Goal: Task Accomplishment & Management: Use online tool/utility

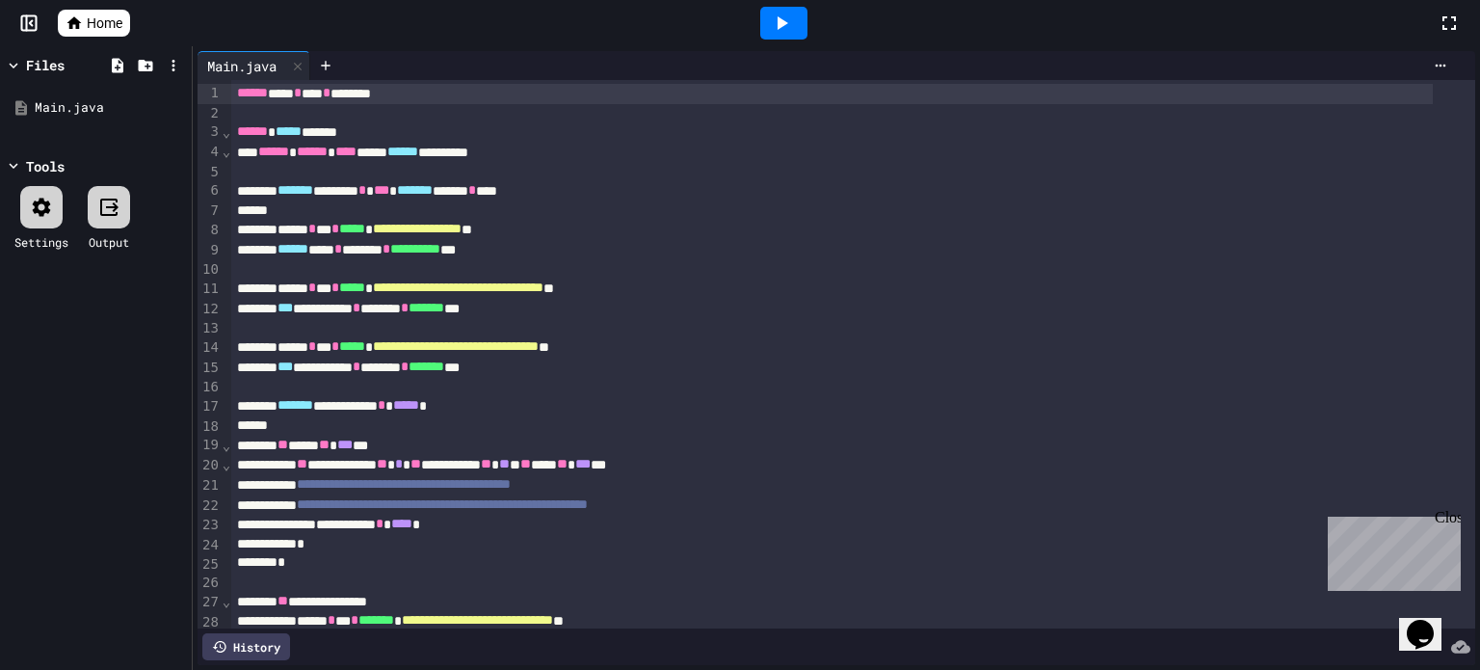
click at [112, 25] on span "Home" at bounding box center [105, 22] width 36 height 19
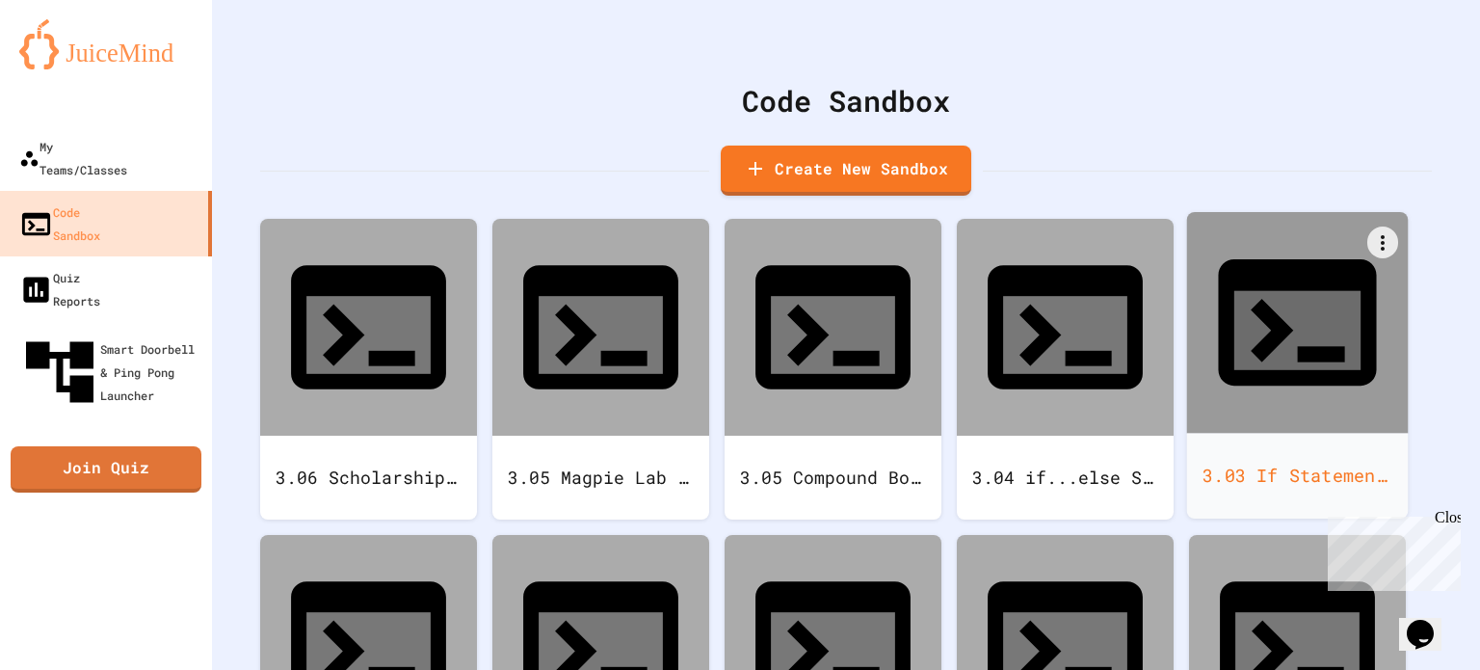
click at [1302, 433] on div "3.03 If Statement Lab" at bounding box center [1298, 476] width 222 height 86
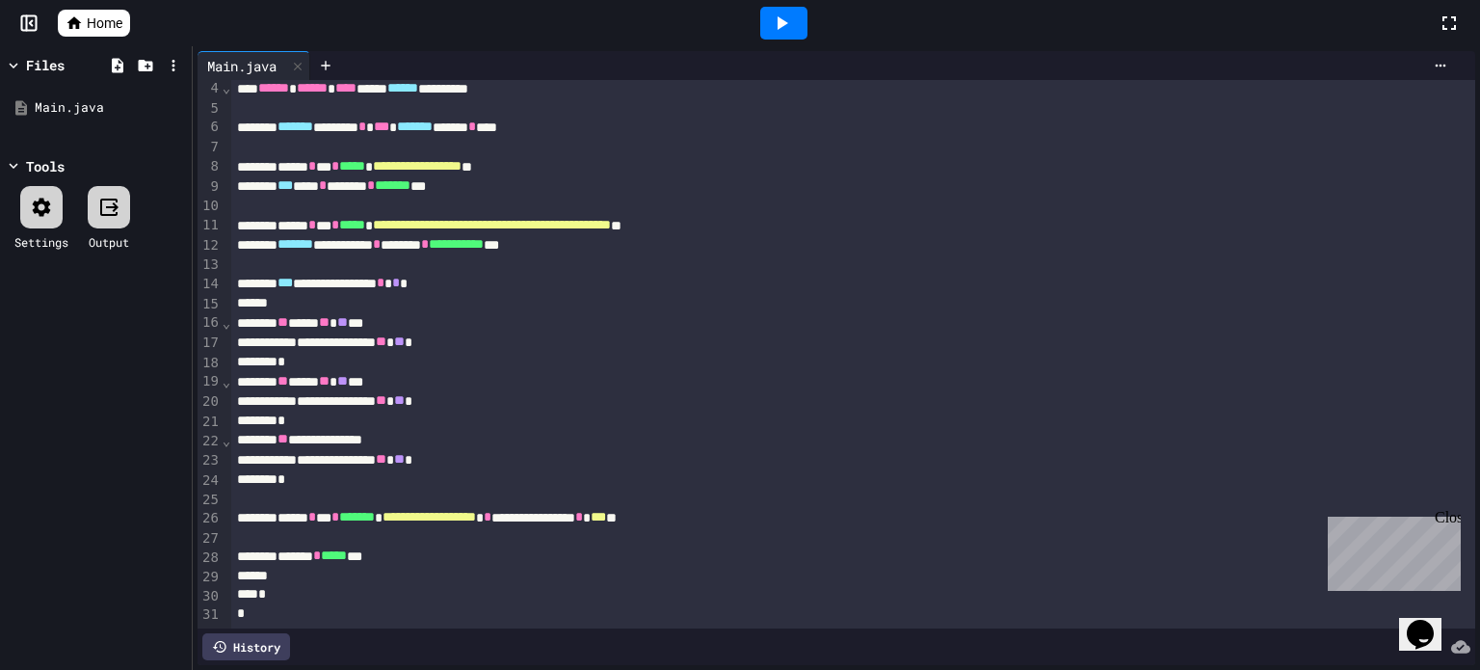
scroll to position [92, 0]
click at [783, 29] on icon at bounding box center [781, 23] width 23 height 23
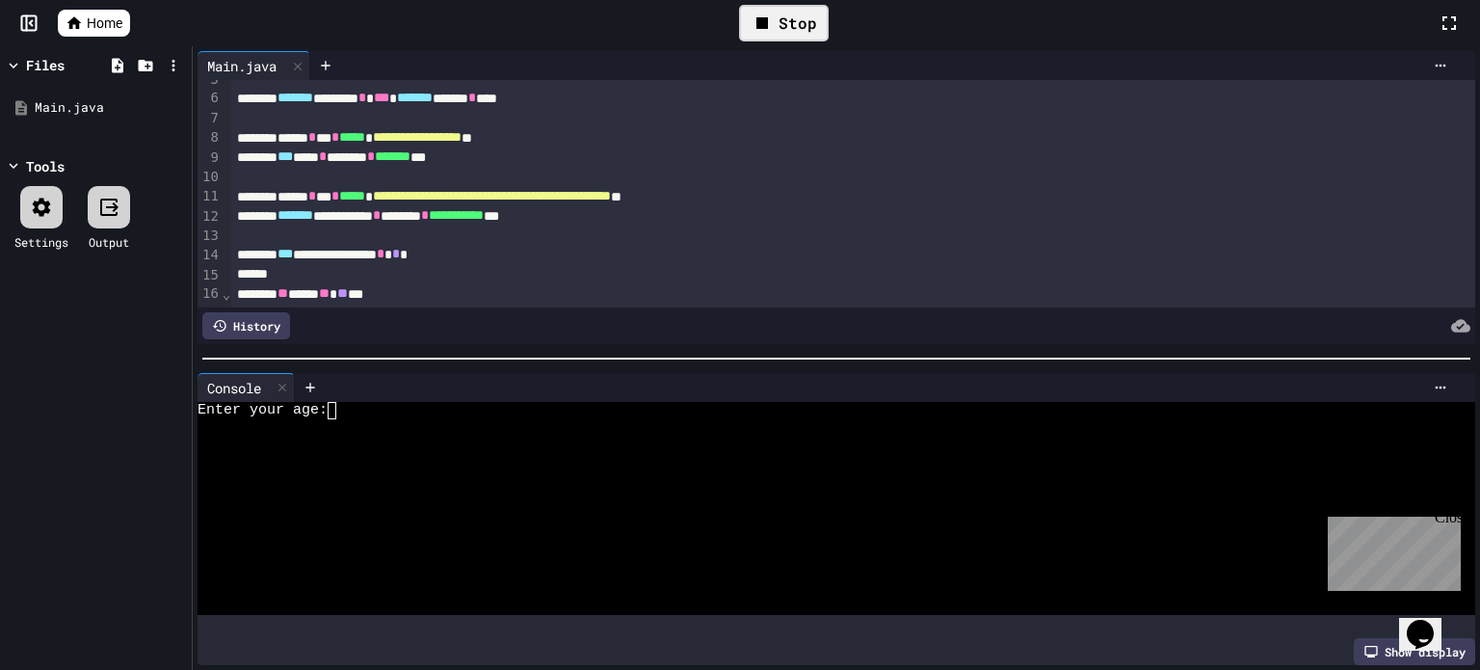
click at [339, 402] on textarea "Terminal input" at bounding box center [340, 410] width 9 height 17
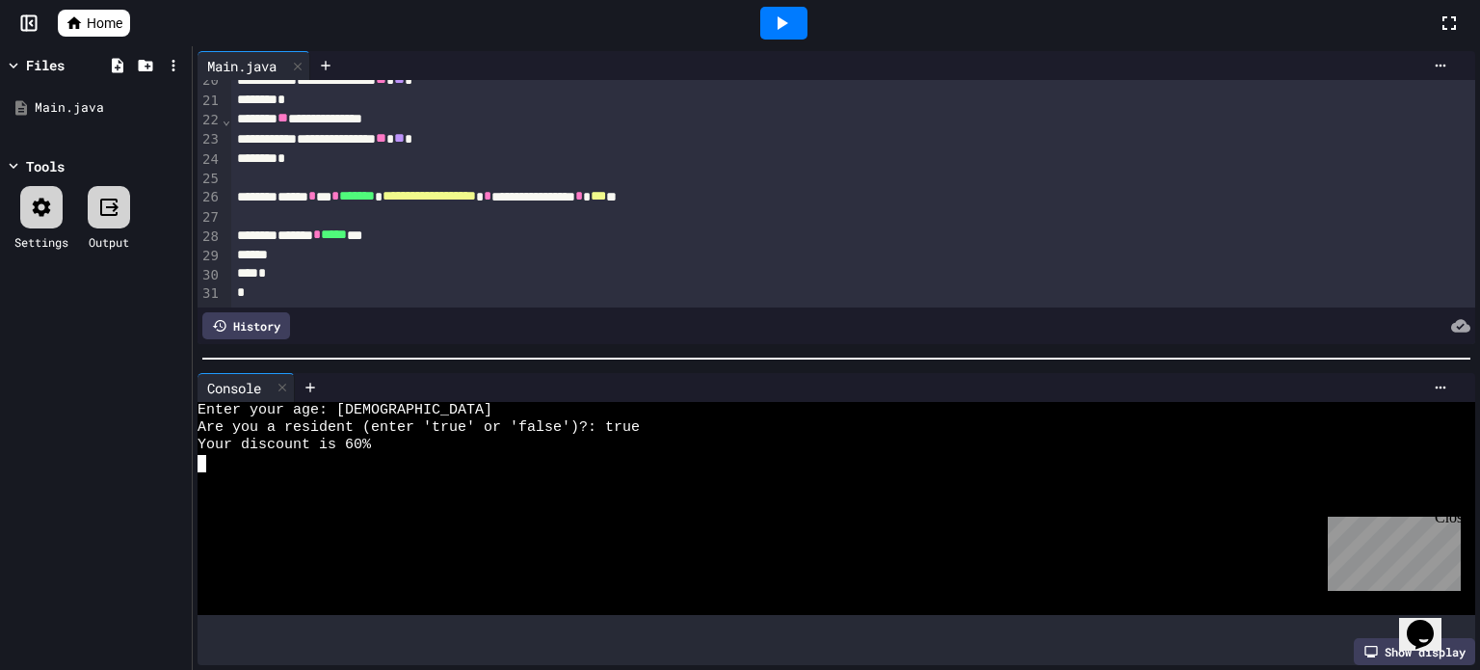
scroll to position [407, 0]
click at [283, 381] on icon at bounding box center [282, 387] width 13 height 13
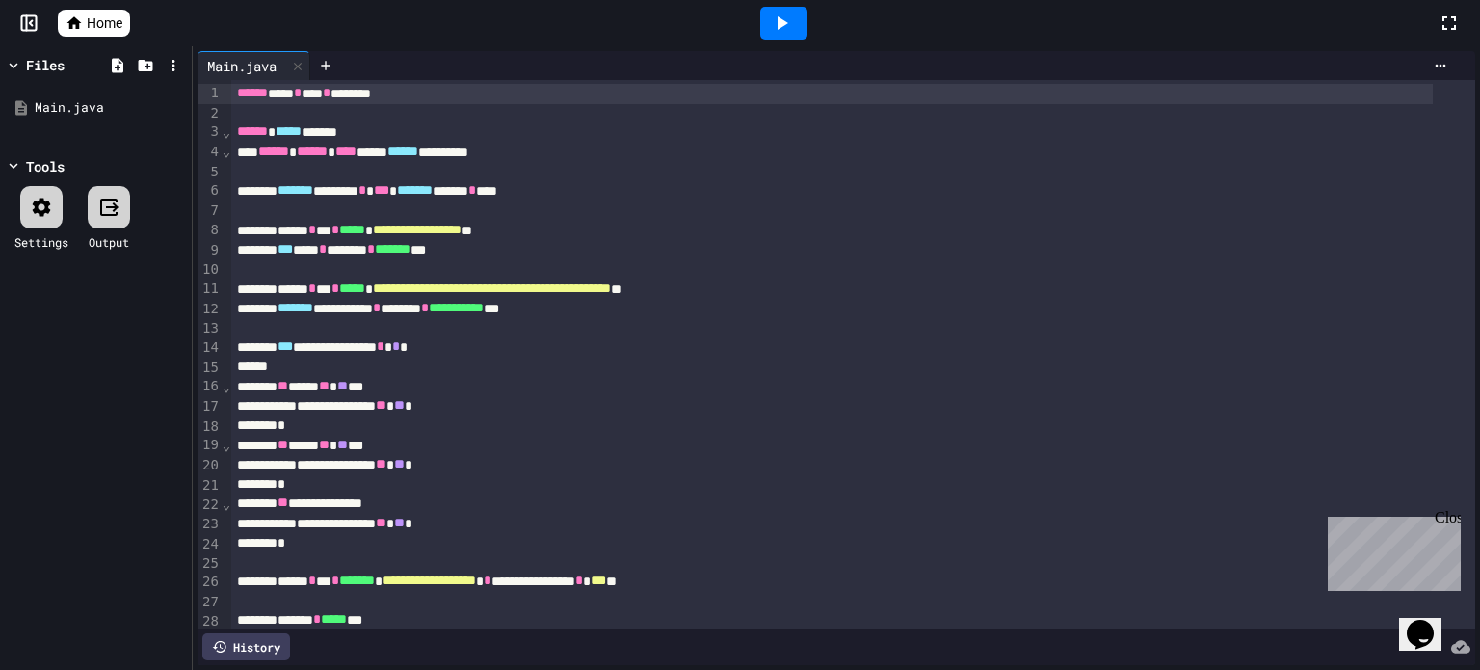
scroll to position [92, 0]
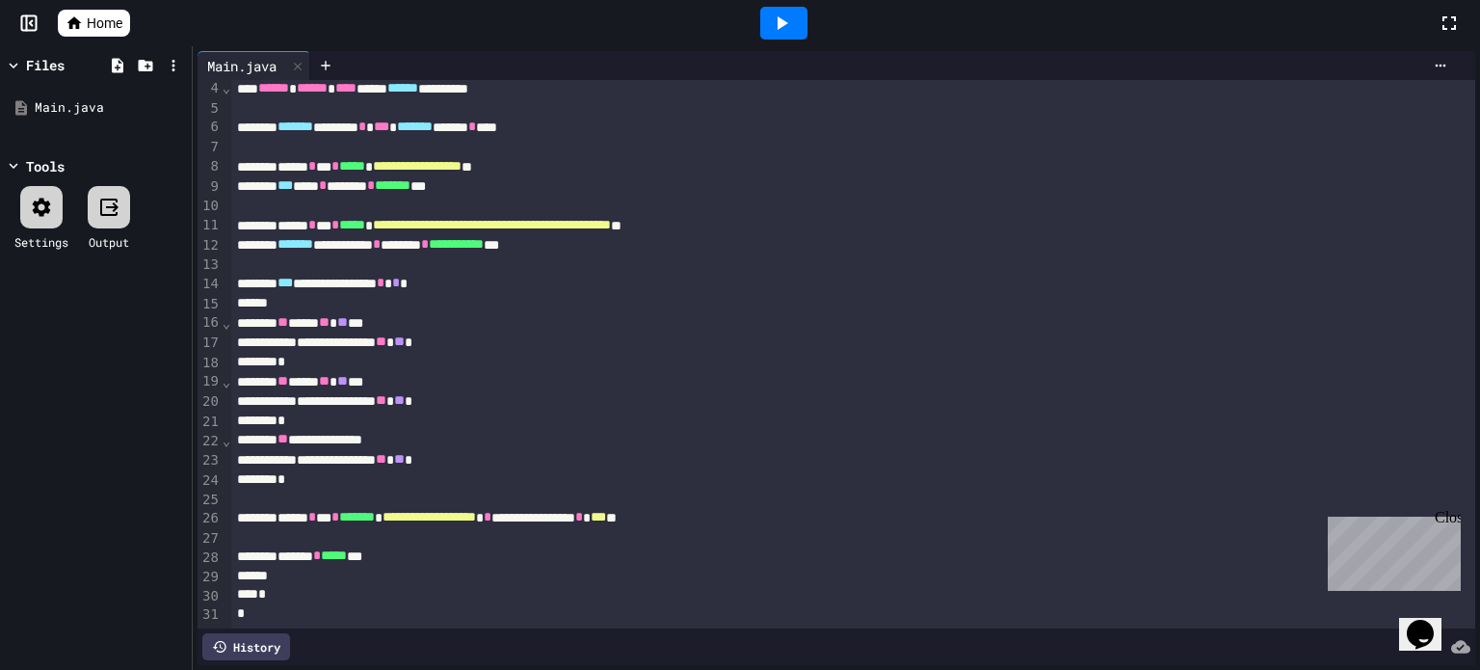
click at [1454, 518] on div "Close" at bounding box center [1446, 521] width 24 height 24
click at [771, 26] on icon at bounding box center [781, 23] width 23 height 23
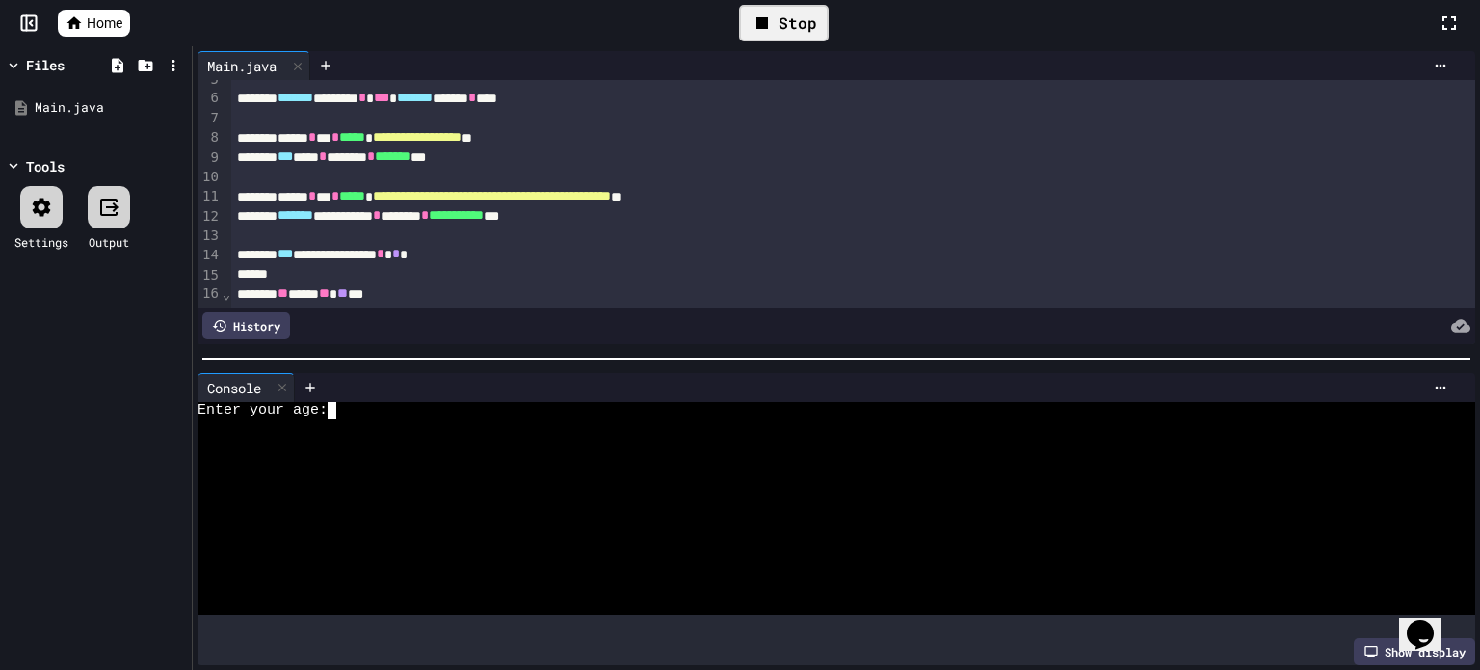
drag, startPoint x: 697, startPoint y: 426, endPoint x: 709, endPoint y: 425, distance: 11.6
click at [698, 427] on div at bounding box center [817, 427] width 1240 height 17
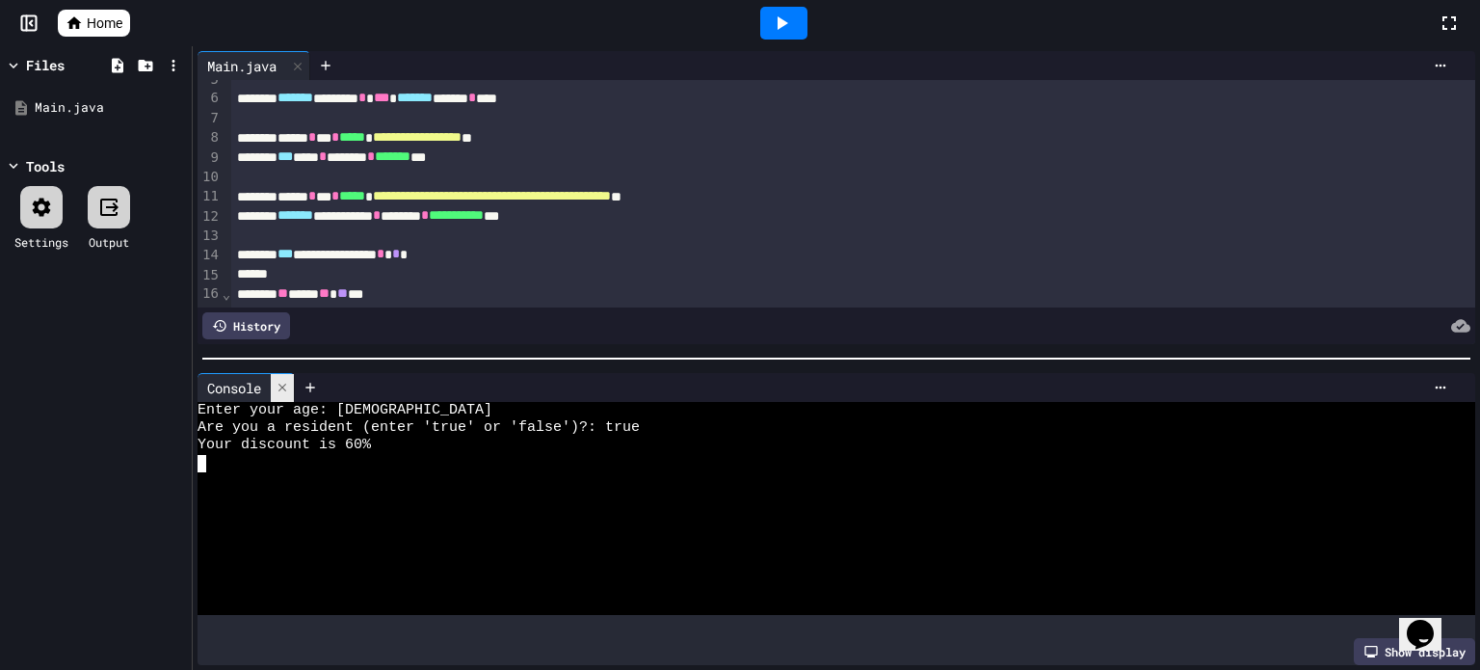
click at [285, 381] on icon at bounding box center [282, 387] width 13 height 13
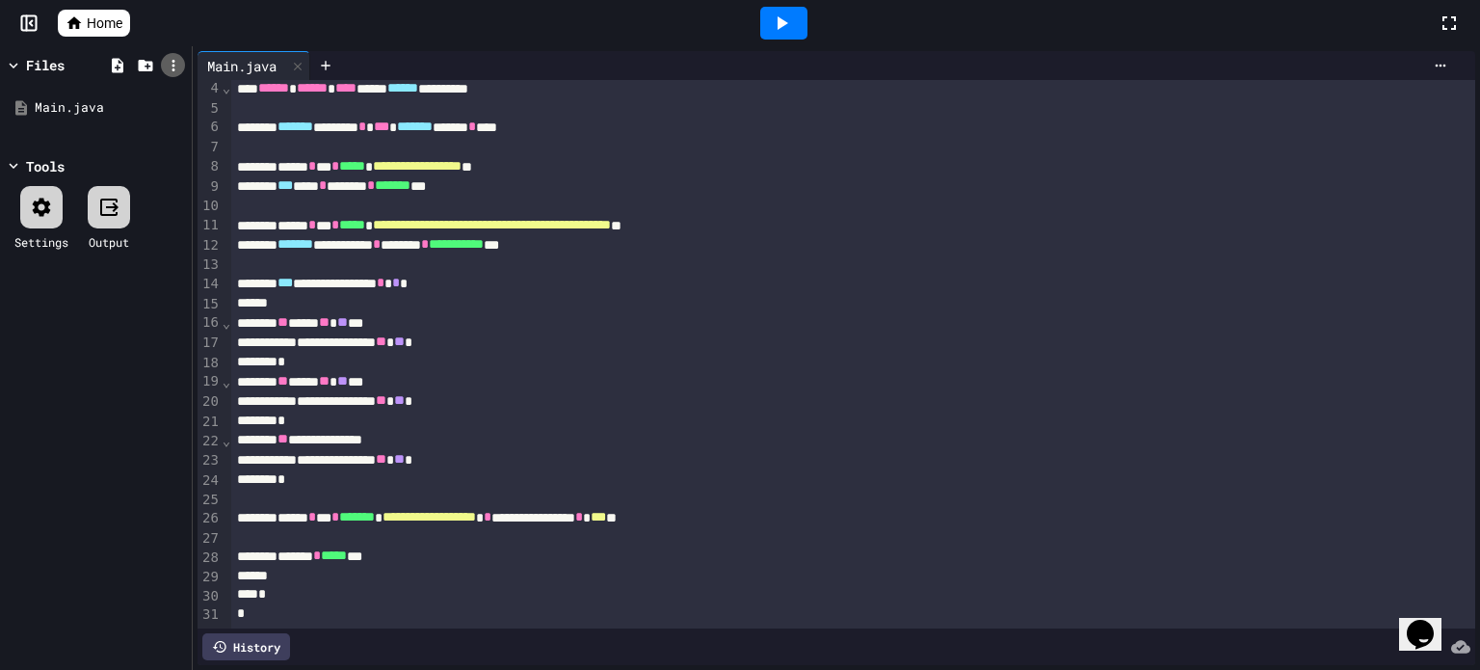
click at [184, 62] on div at bounding box center [173, 65] width 24 height 24
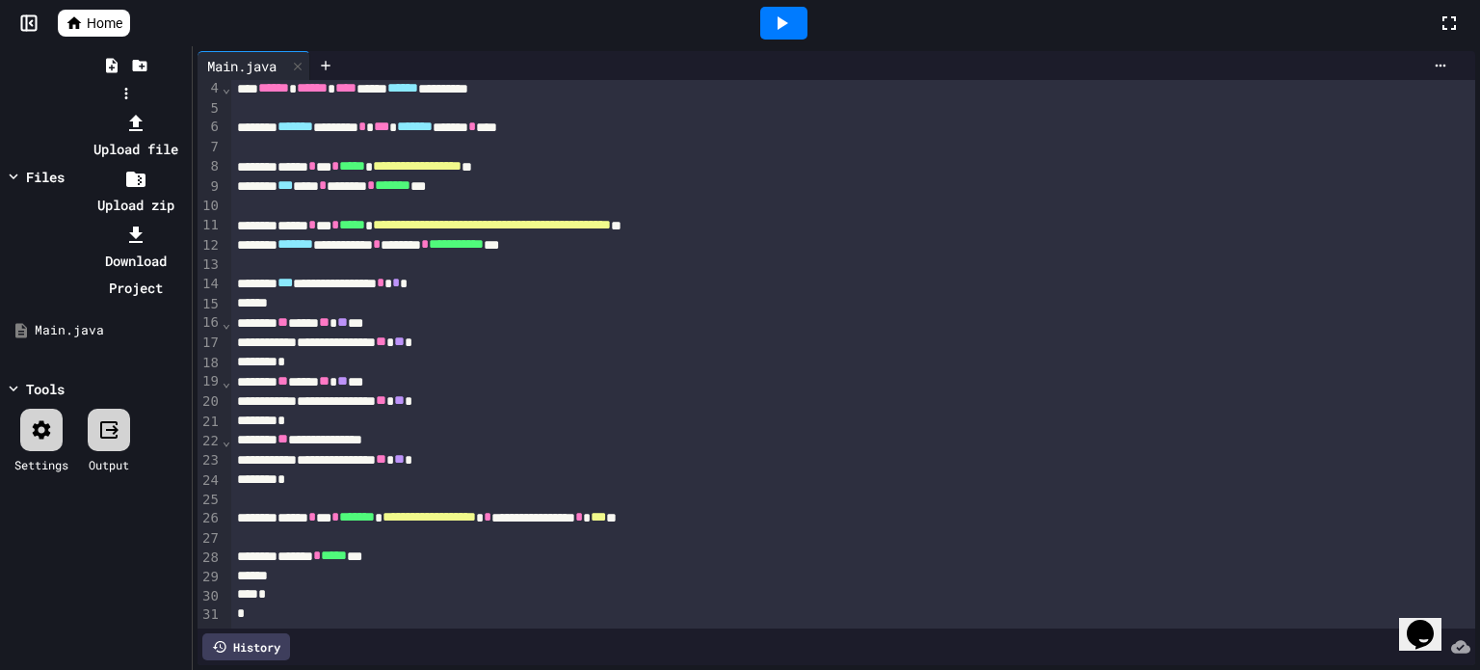
click at [187, 221] on li "Download Project" at bounding box center [135, 261] width 103 height 81
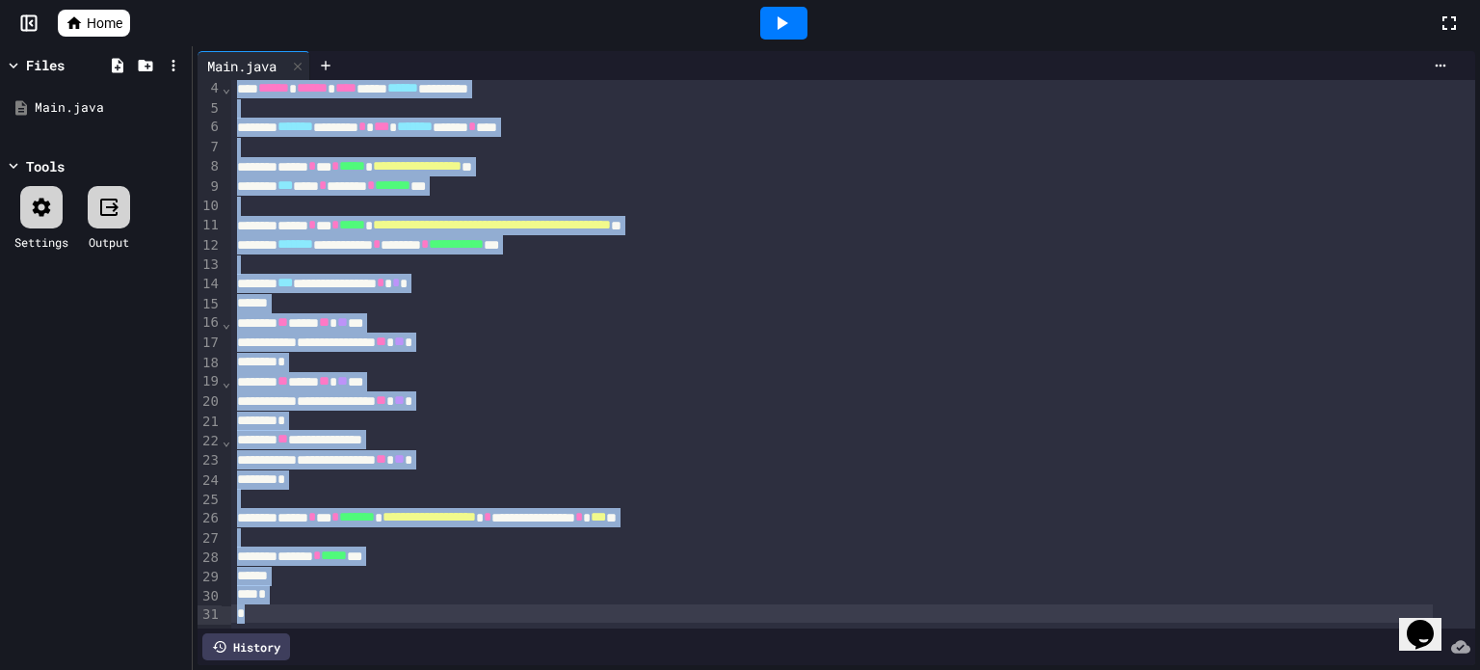
drag, startPoint x: 231, startPoint y: 92, endPoint x: 343, endPoint y: 578, distance: 498.2
click at [343, 578] on div "**********" at bounding box center [853, 321] width 1244 height 610
copy div "**********"
click at [88, 37] on div "Home" at bounding box center [740, 23] width 1480 height 46
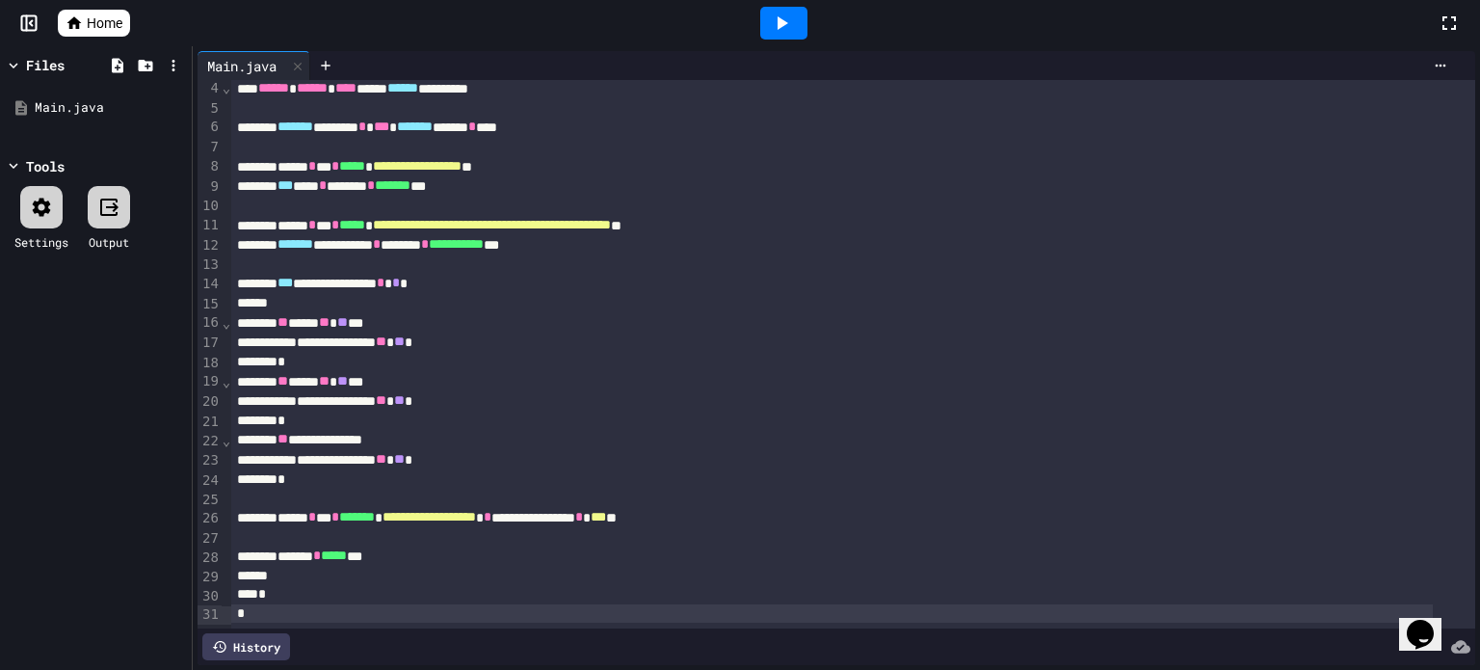
click at [90, 20] on span "Home" at bounding box center [105, 22] width 36 height 19
